Goal: Contribute content: Contribute content

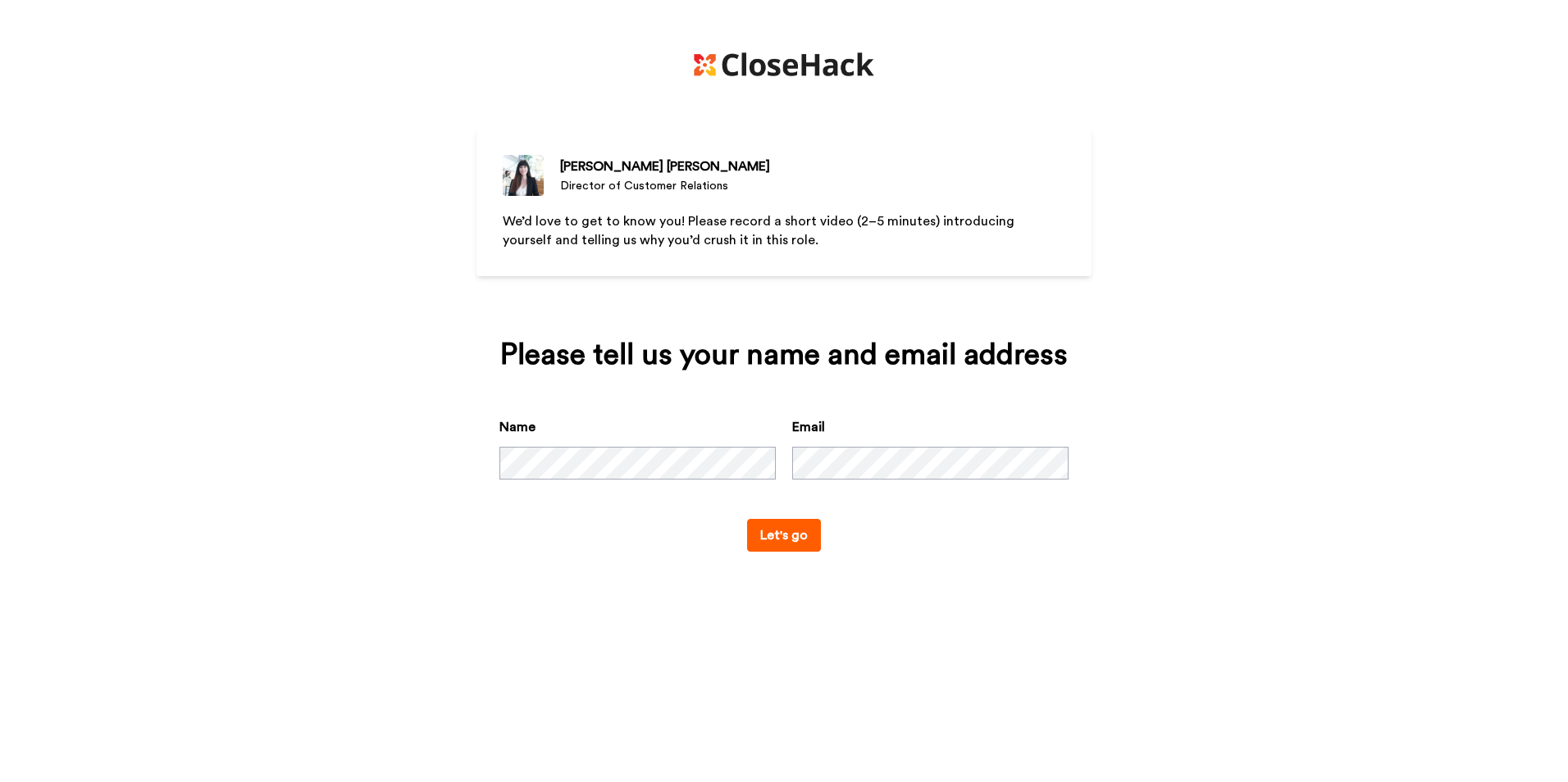
click at [796, 543] on button "Let's go" at bounding box center [784, 536] width 74 height 33
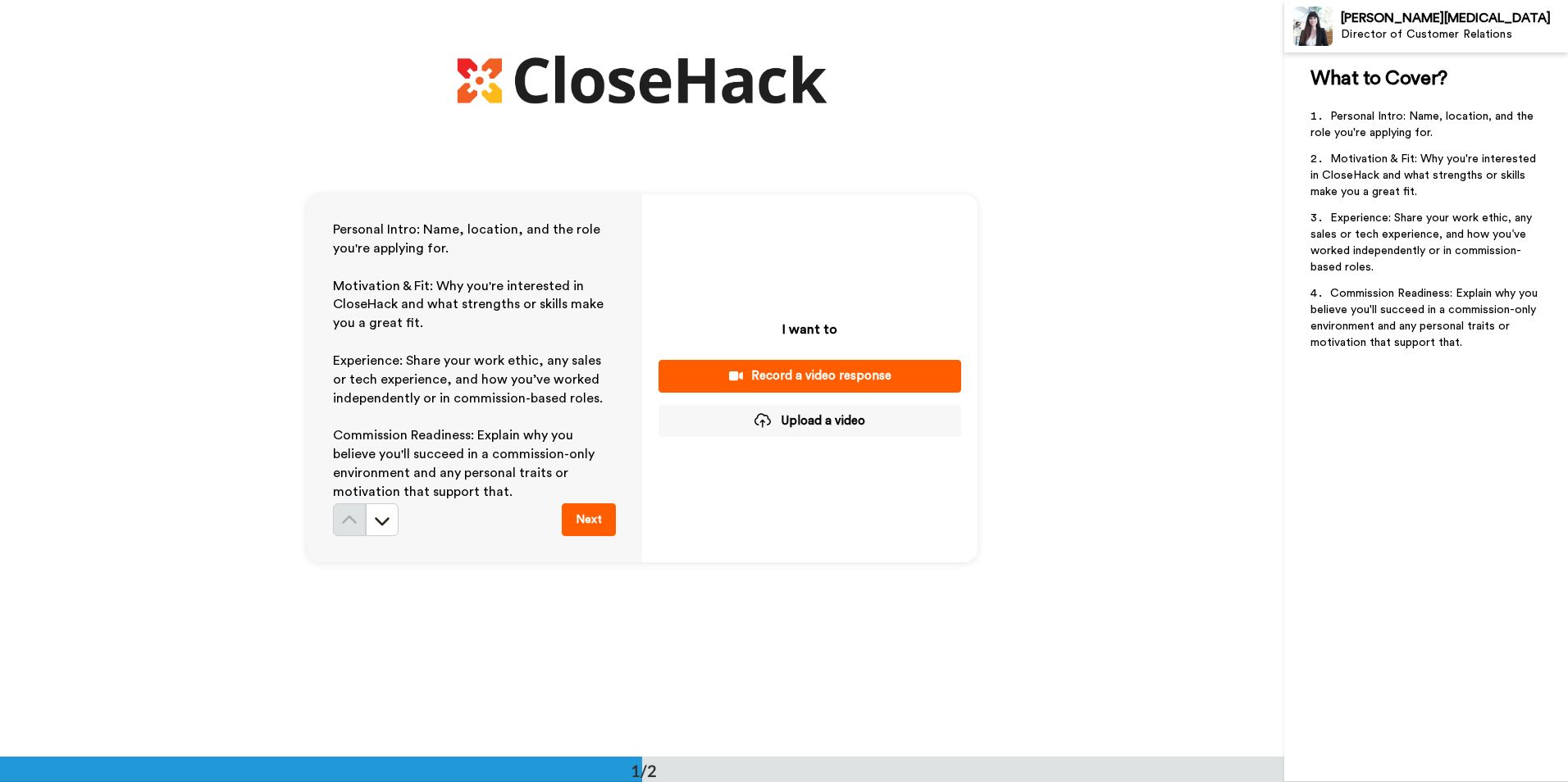
click at [822, 382] on div "Record a video response" at bounding box center [809, 376] width 277 height 17
click at [382, 519] on icon at bounding box center [382, 521] width 15 height 8
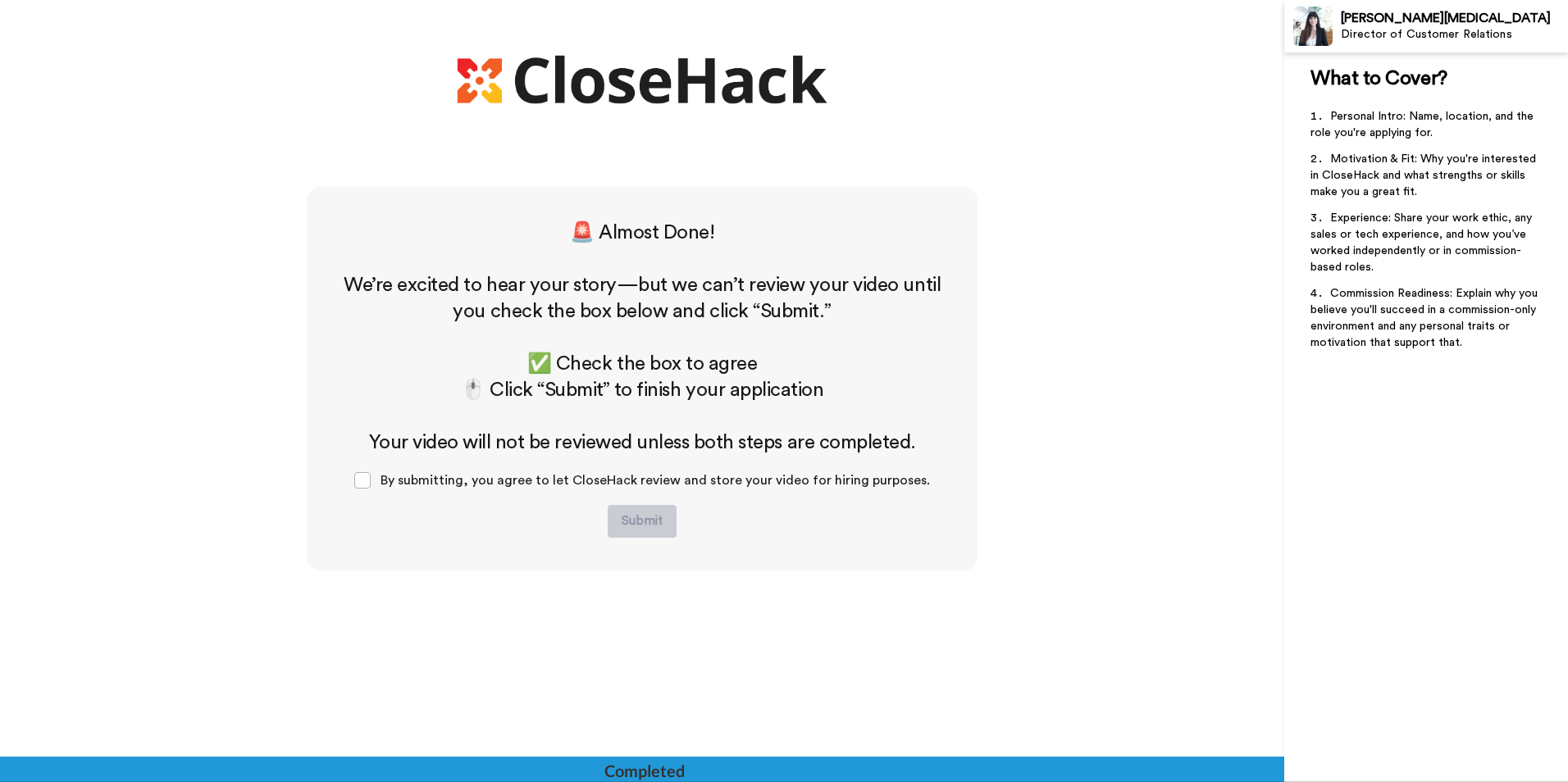
scroll to position [571, 0]
click at [361, 474] on div "By submitting, you agree to let CloseHack review and store your video for hirin…" at bounding box center [642, 479] width 602 height 49
click at [368, 480] on span at bounding box center [362, 479] width 17 height 17
drag, startPoint x: 595, startPoint y: 519, endPoint x: 539, endPoint y: 485, distance: 65.5
click at [595, 520] on div "🚨 Almost Done! ﻿ We’re excited to hear your story—but we can’t review your vide…" at bounding box center [642, 378] width 605 height 318
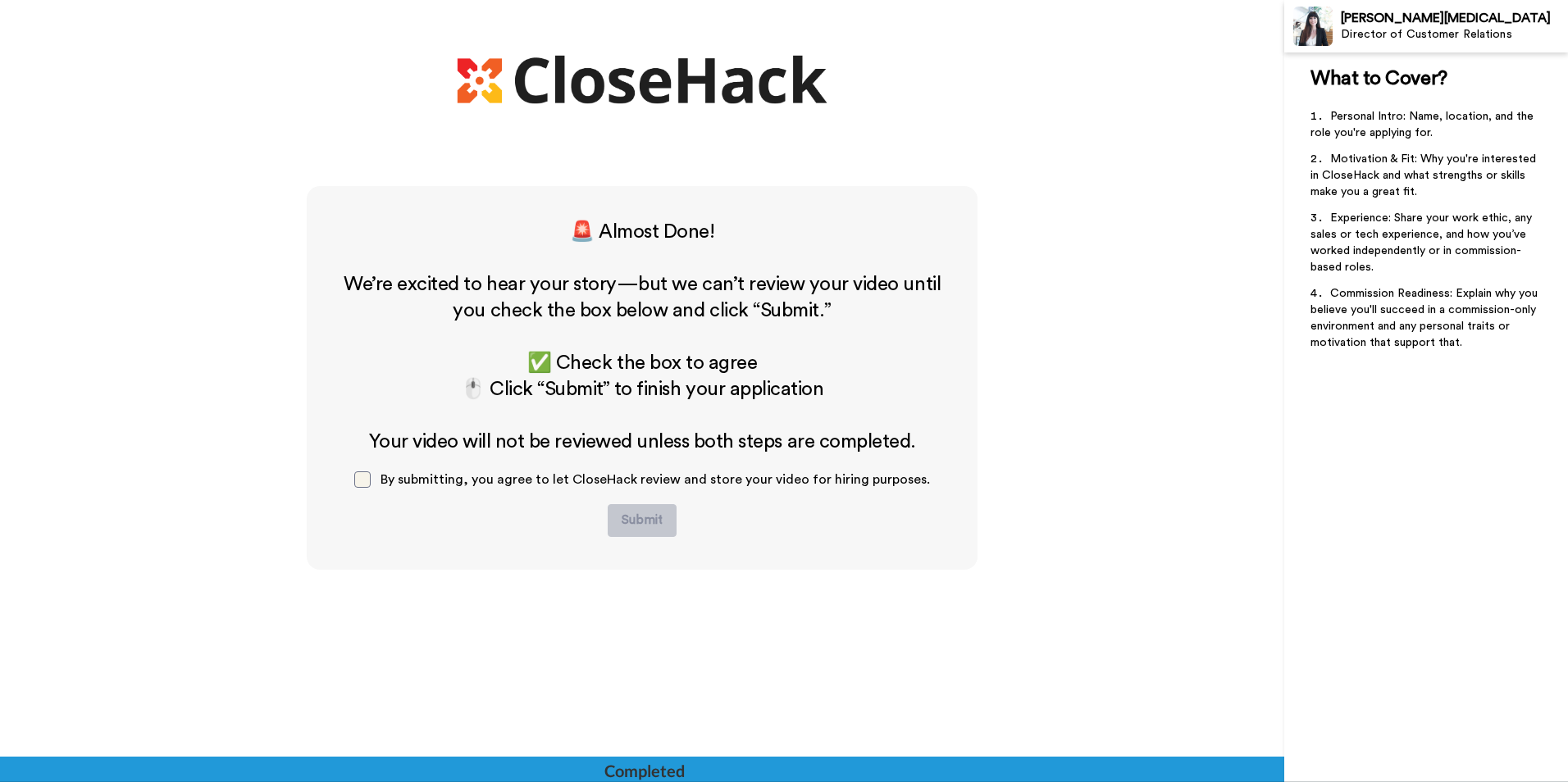
click at [366, 480] on span at bounding box center [362, 479] width 17 height 17
click at [785, 333] on h2 "﻿" at bounding box center [642, 337] width 605 height 26
